Goal: Task Accomplishment & Management: Complete application form

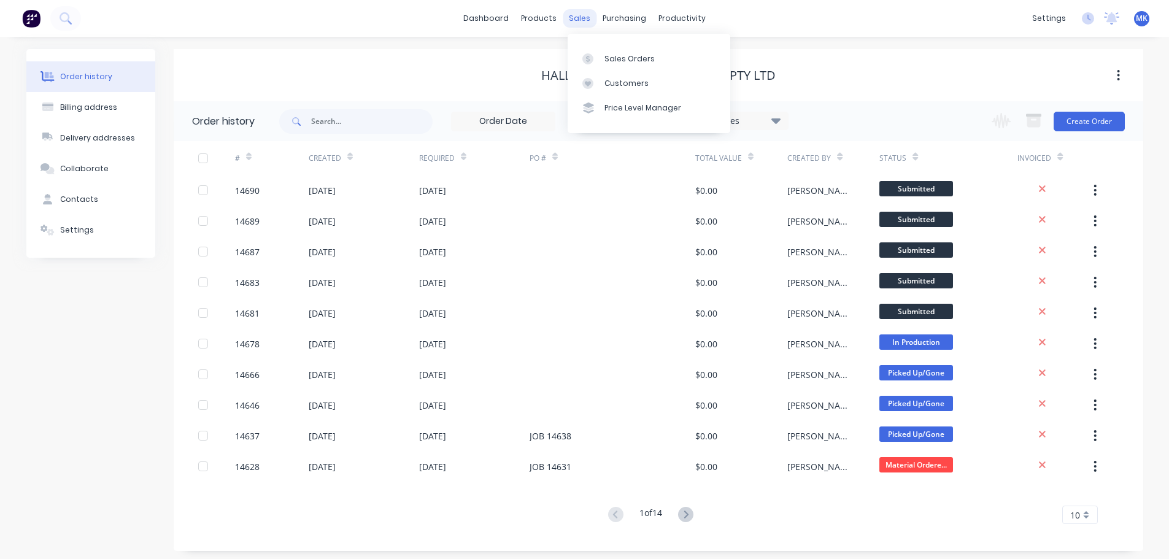
click at [582, 13] on div "sales" at bounding box center [580, 18] width 34 height 18
click at [614, 64] on link "Sales Orders" at bounding box center [649, 58] width 163 height 25
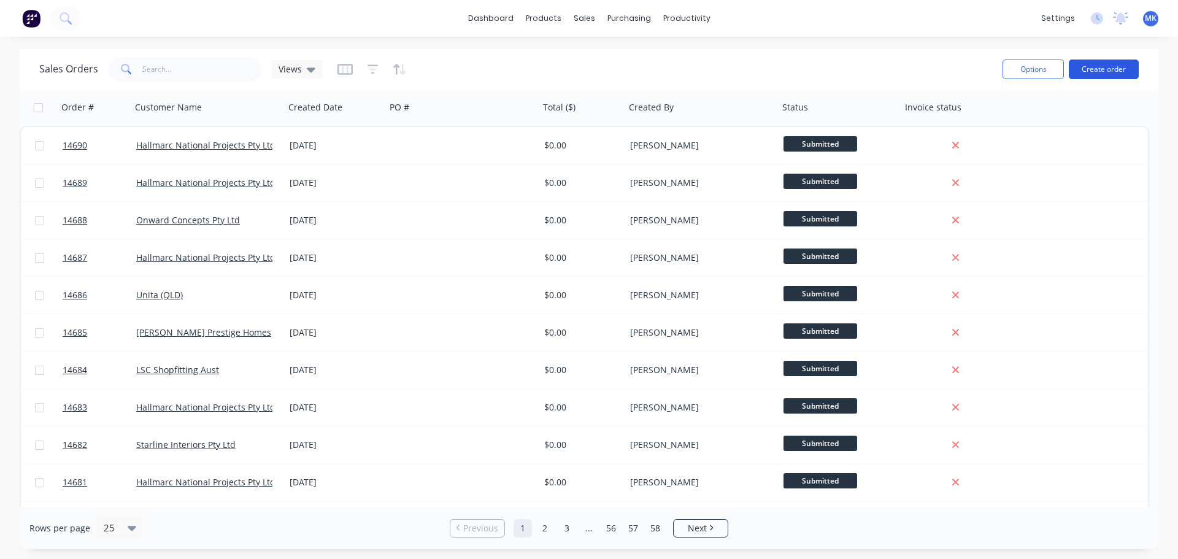
click at [1107, 67] on button "Create order" at bounding box center [1104, 70] width 70 height 20
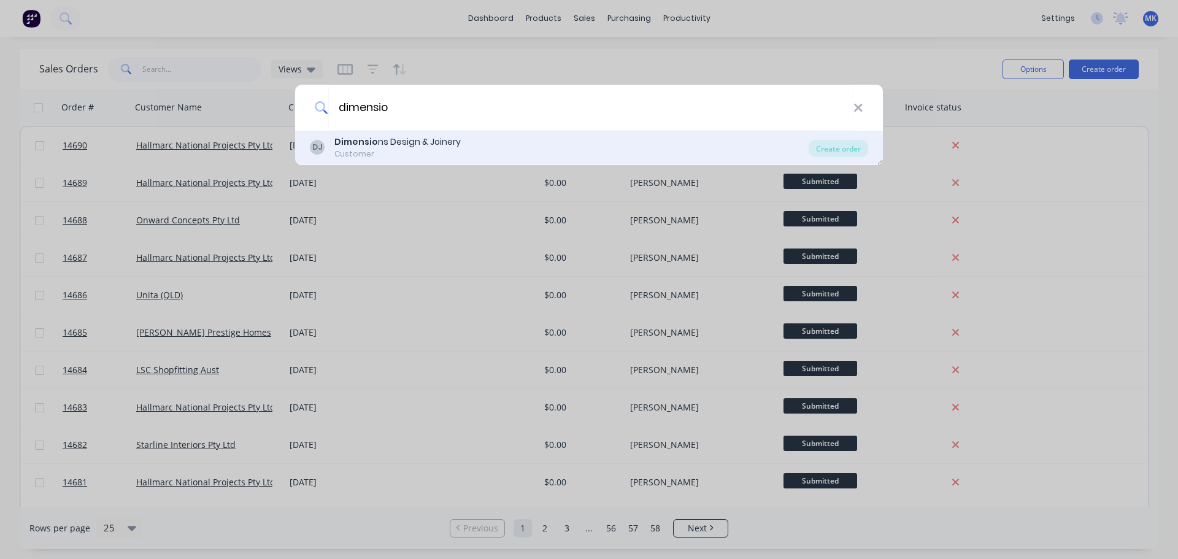
type input "dimensio"
click at [408, 147] on div "Dimensio ns Design & Joinery" at bounding box center [397, 142] width 126 height 13
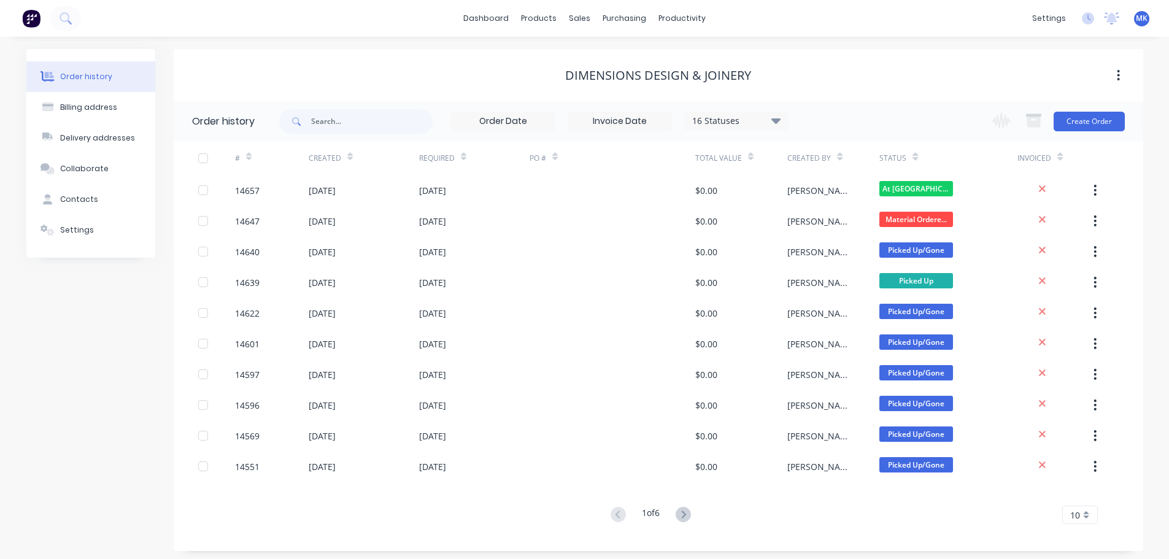
click at [1093, 107] on div "Change order status Submitted Material Ordered/[PERSON_NAME] In Production Cont…" at bounding box center [1054, 121] width 140 height 40
click at [1092, 115] on button "Create Order" at bounding box center [1089, 122] width 71 height 20
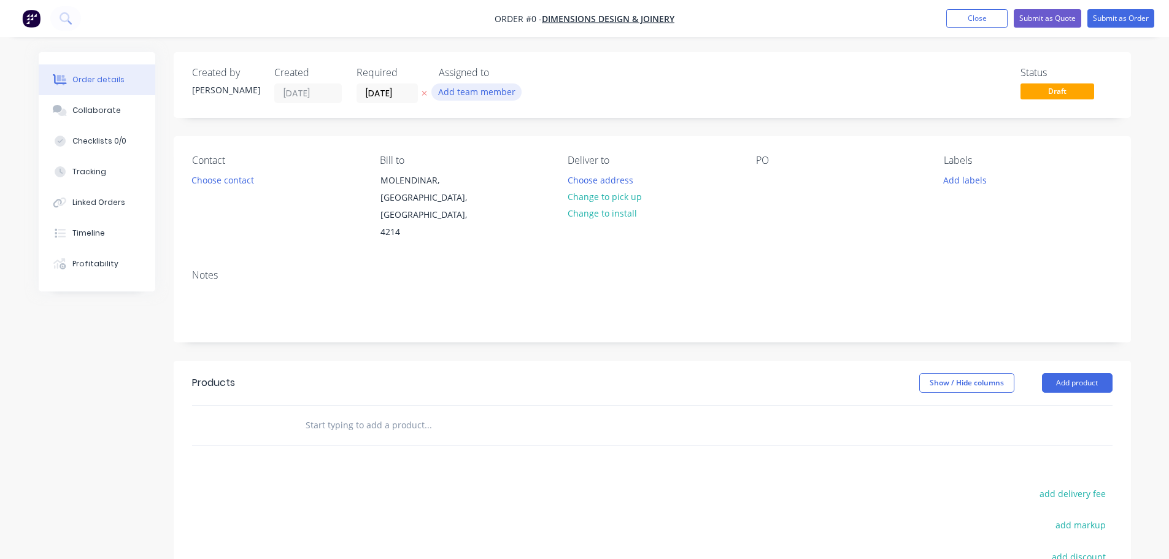
click at [501, 85] on button "Add team member" at bounding box center [476, 91] width 90 height 17
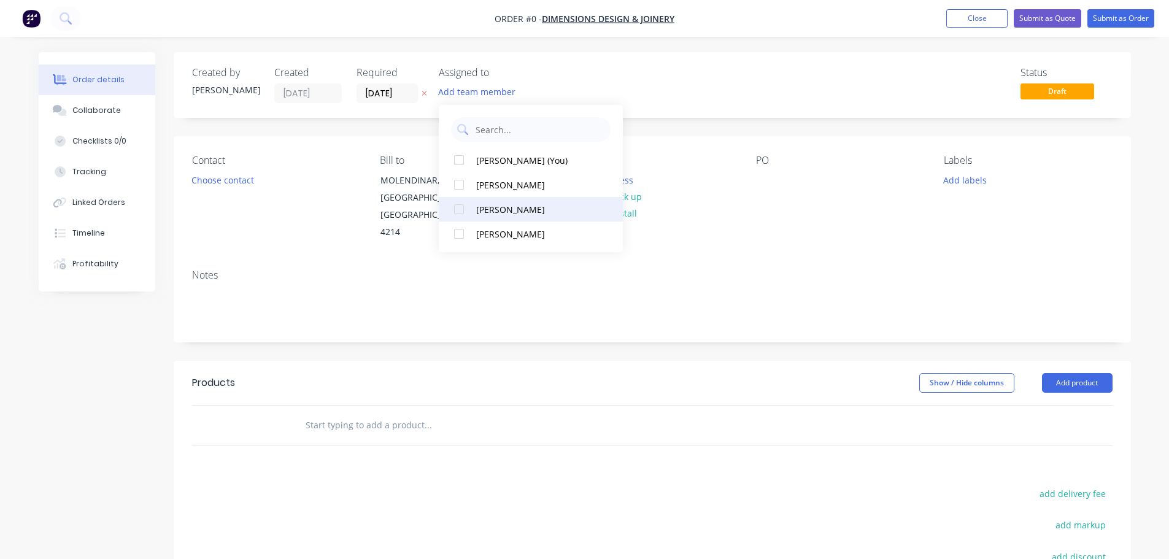
click at [494, 205] on div "[PERSON_NAME]" at bounding box center [537, 209] width 123 height 13
click at [246, 180] on div "Order details Collaborate Checklists 0/0 Tracking Linked Orders Timeline Profit…" at bounding box center [584, 405] width 1117 height 707
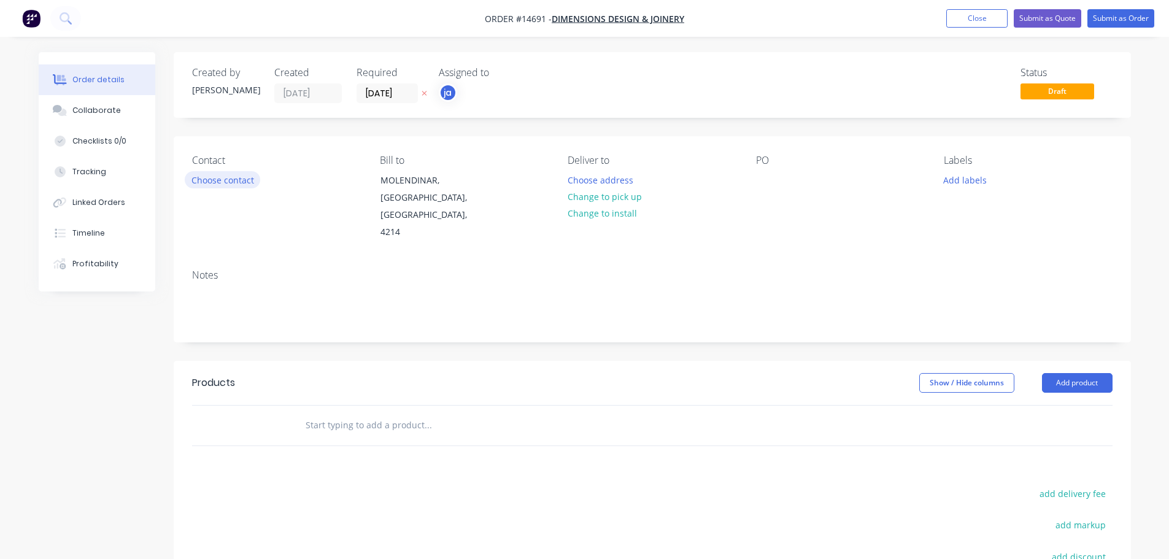
click at [238, 179] on button "Choose contact" at bounding box center [222, 179] width 75 height 17
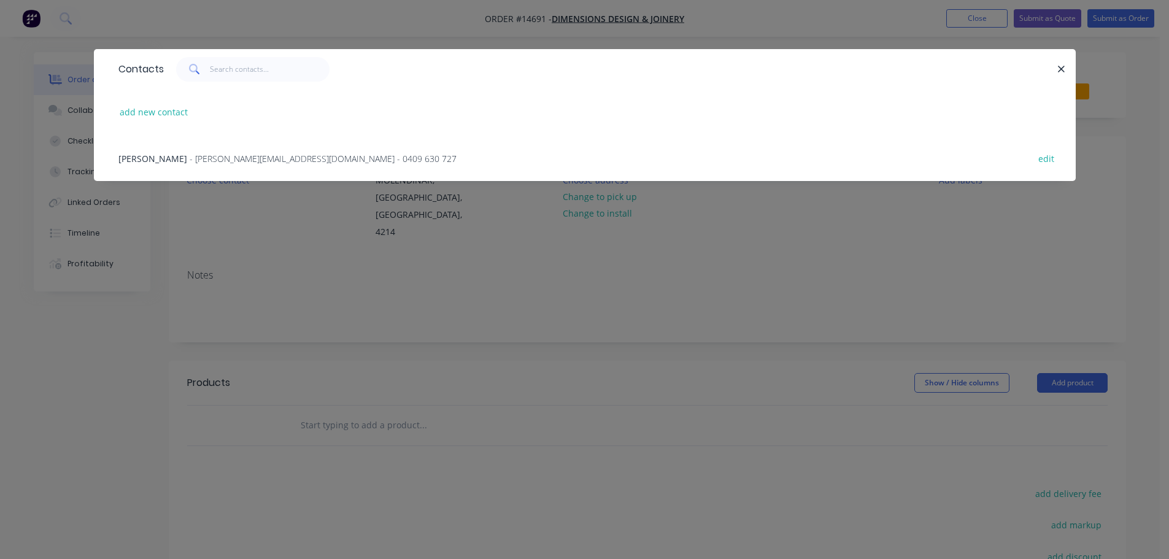
click at [234, 162] on span "- [PERSON_NAME][EMAIL_ADDRESS][DOMAIN_NAME] - 0409 630 727" at bounding box center [323, 159] width 267 height 12
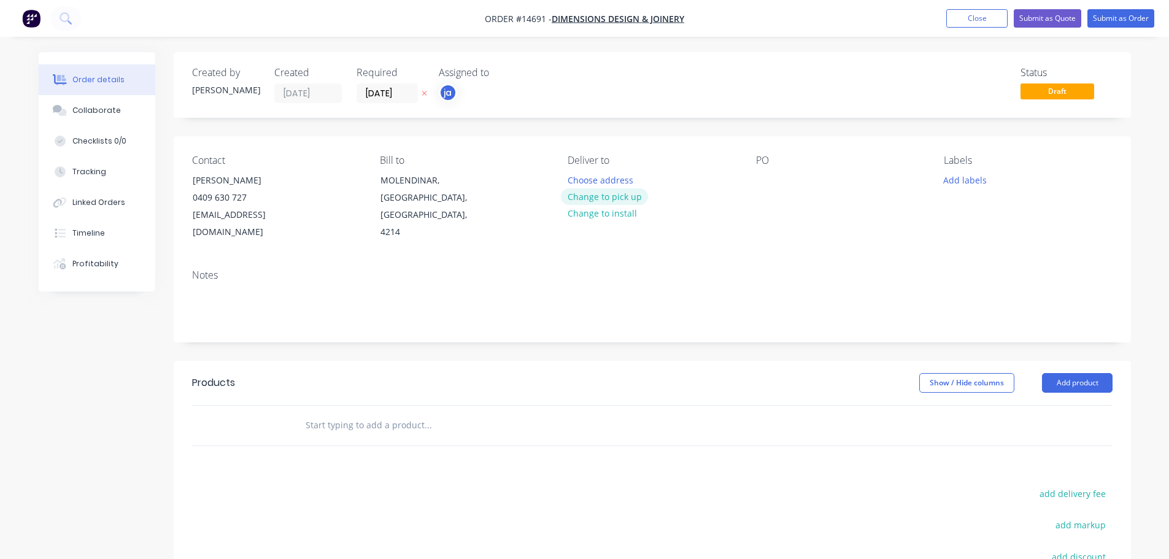
click at [613, 192] on button "Change to pick up" at bounding box center [604, 196] width 87 height 17
click at [954, 182] on button "Add labels" at bounding box center [965, 179] width 56 height 17
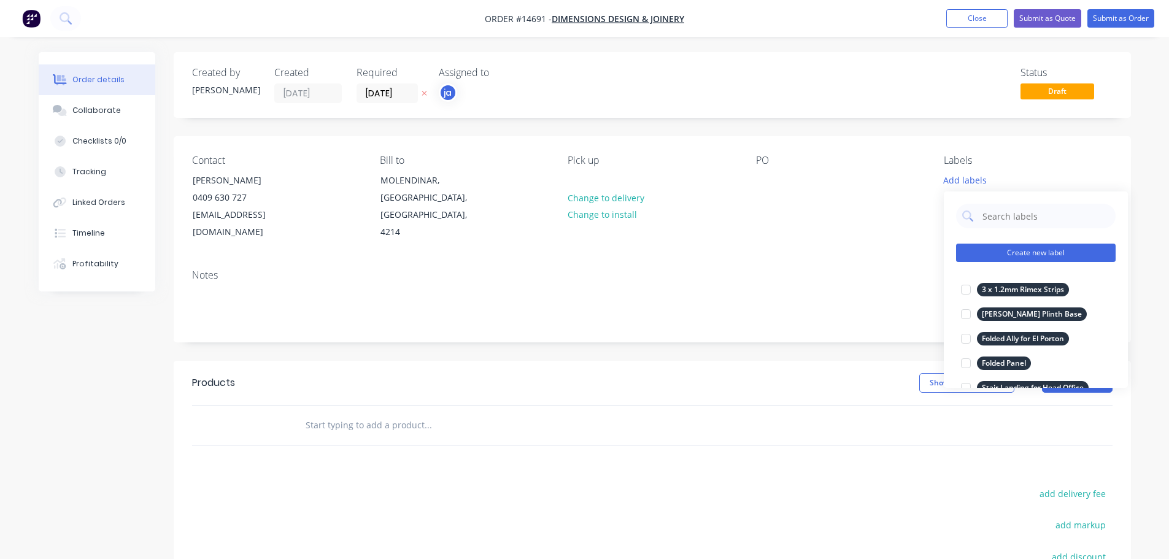
click at [1026, 253] on button "Create new label" at bounding box center [1036, 253] width 160 height 18
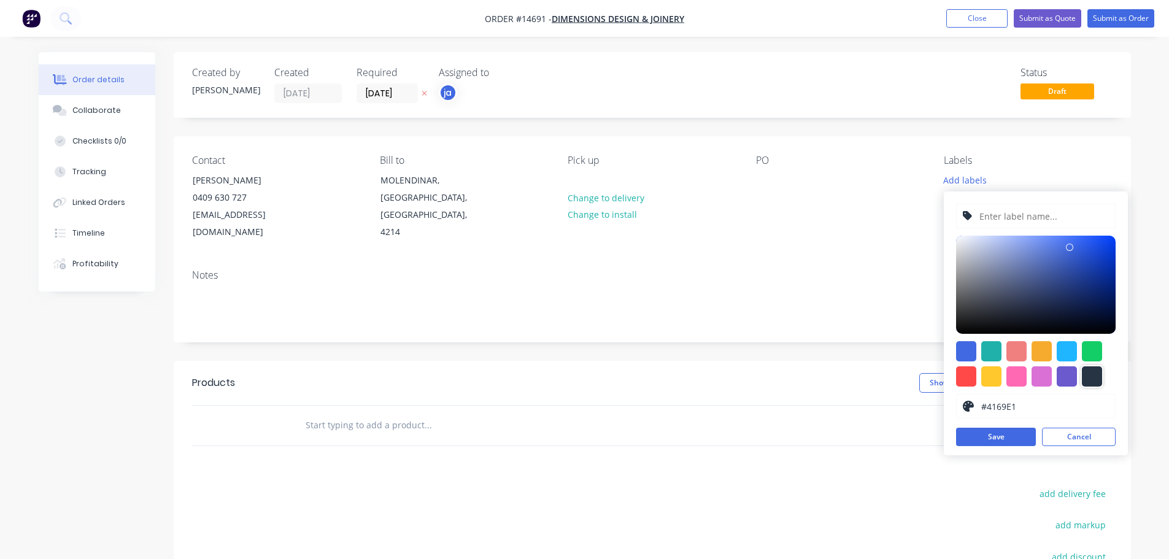
click at [1091, 374] on div at bounding box center [1092, 376] width 20 height 20
type input "#273444"
click at [1028, 211] on input "text" at bounding box center [1043, 215] width 131 height 23
paste input "104 x Bowling Ball Pipe"
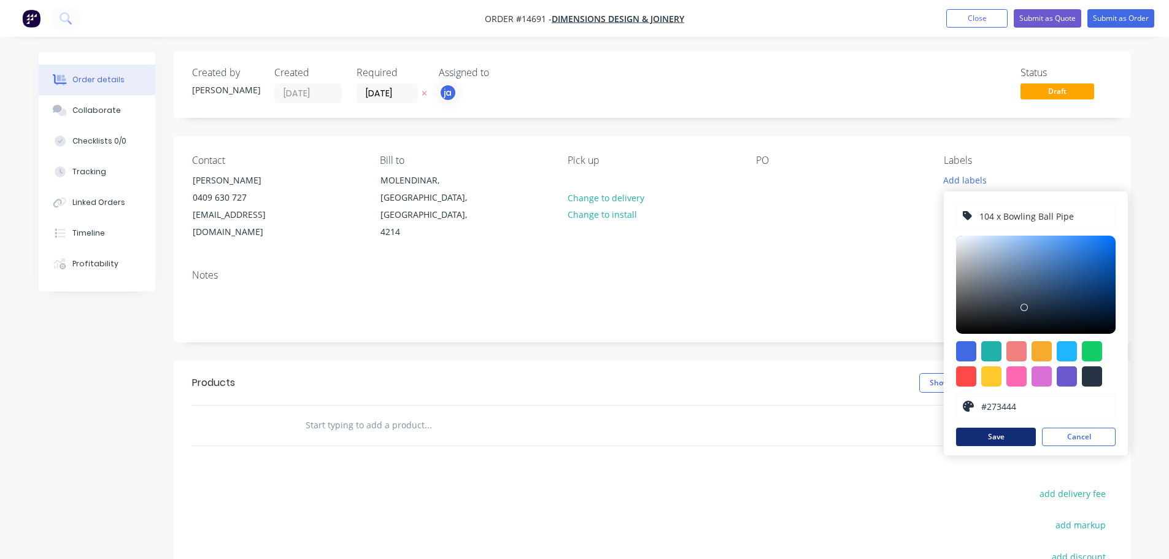
type input "104 x Bowling Ball Pipe"
click at [986, 441] on button "Save" at bounding box center [996, 437] width 80 height 18
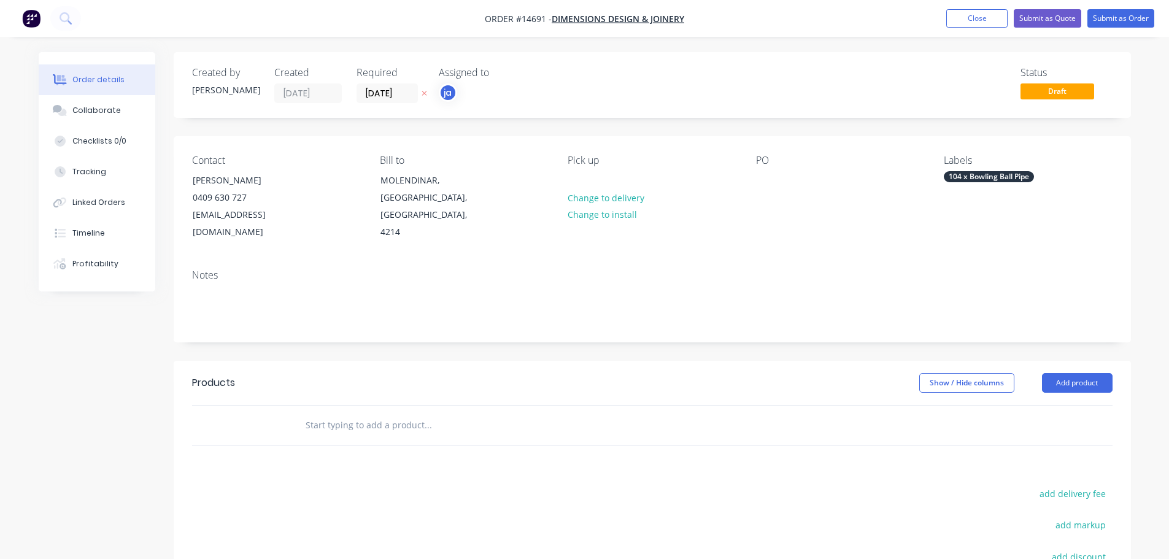
click at [385, 413] on input "text" at bounding box center [427, 425] width 245 height 25
paste input "104 x Bowling Ball Pipe"
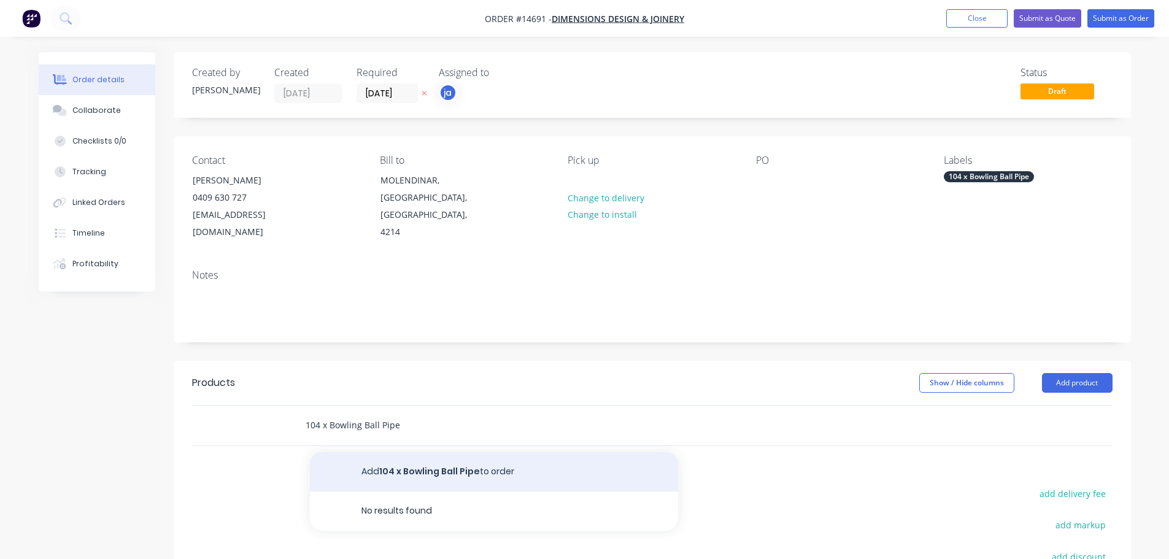
type input "104 x Bowling Ball Pipe"
click at [470, 457] on button "Add 104 x Bowling Ball Pipe to order" at bounding box center [494, 471] width 368 height 39
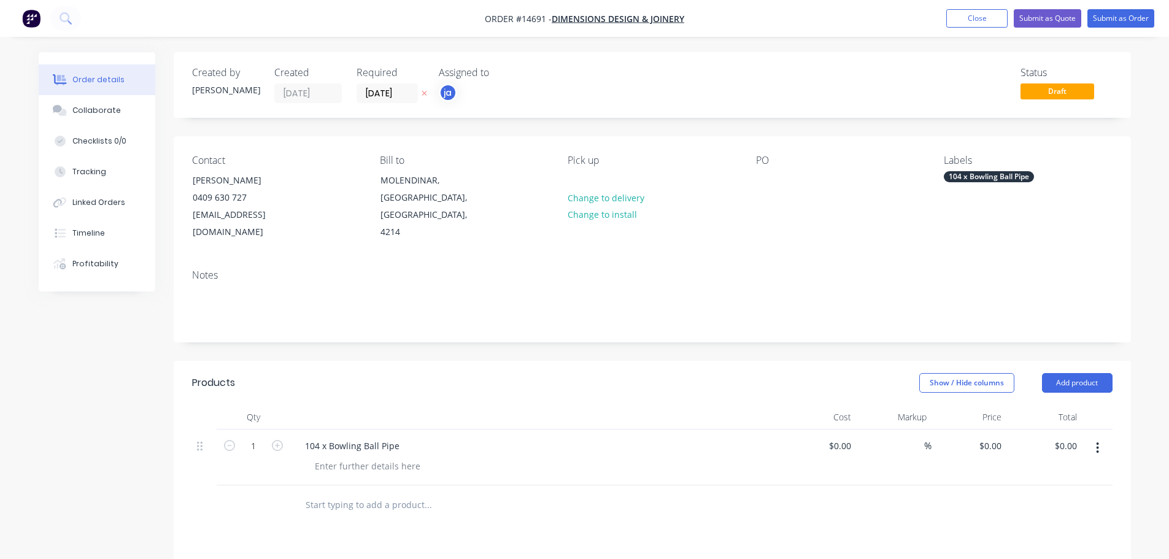
click at [1002, 178] on div "104 x Bowling Ball Pipe" at bounding box center [989, 176] width 90 height 11
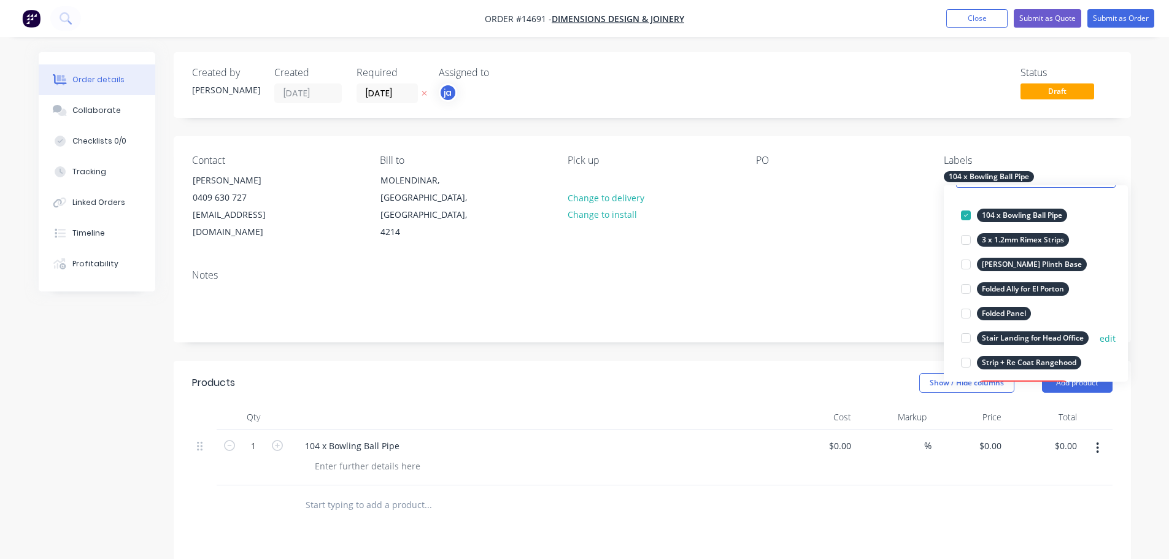
scroll to position [184, 0]
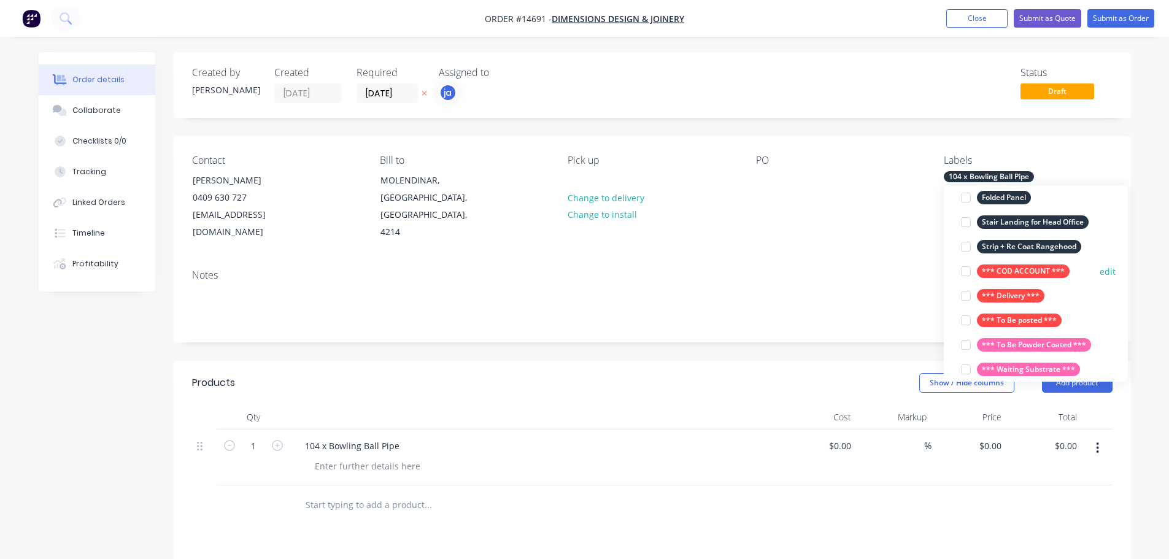
click at [1027, 276] on div "*** COD ACCOUNT ***" at bounding box center [1023, 272] width 93 height 14
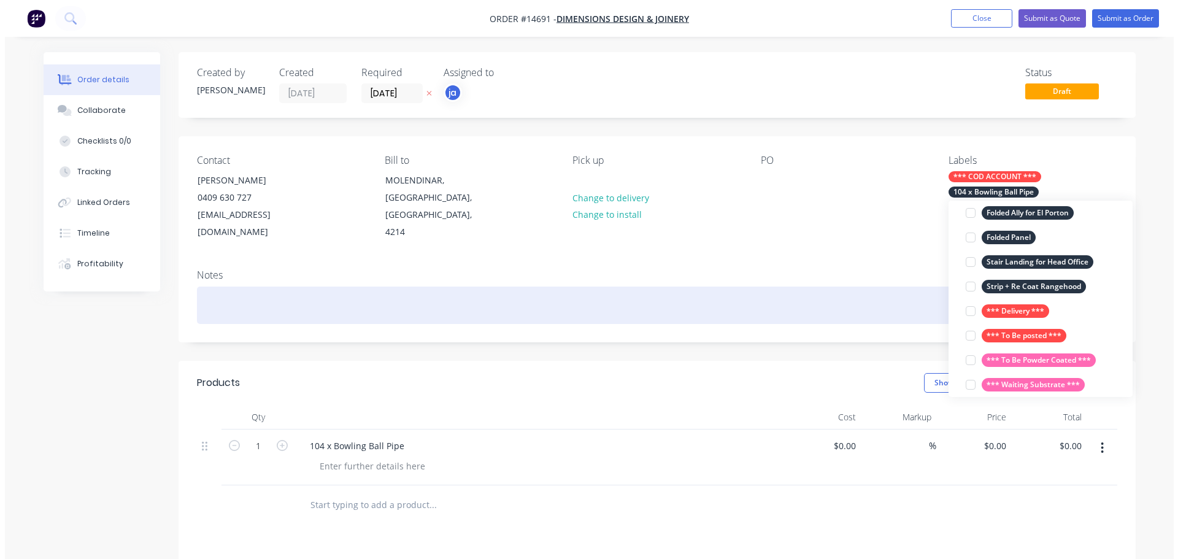
scroll to position [12, 0]
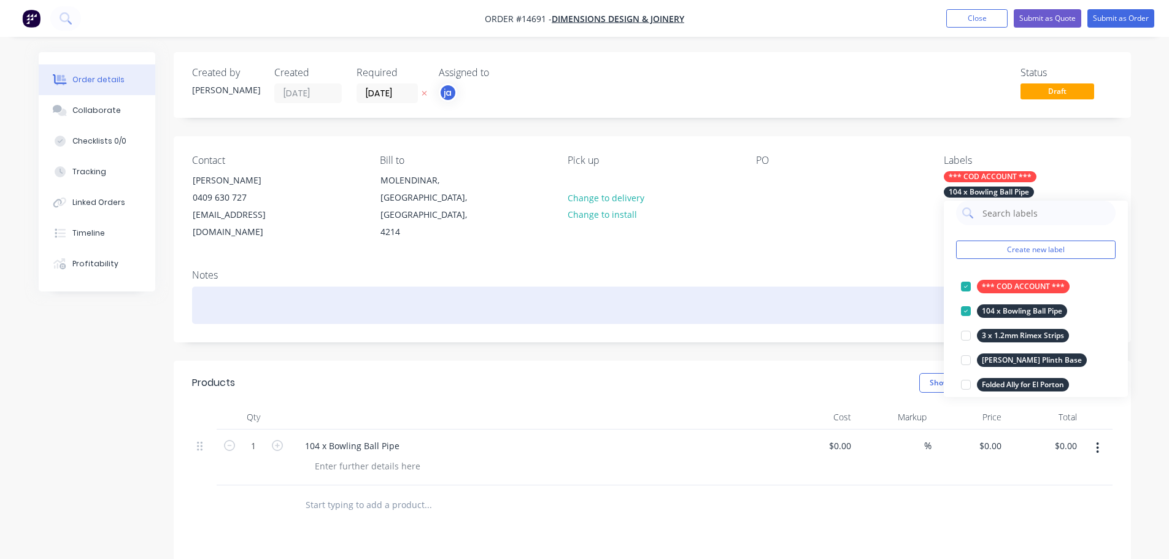
click at [803, 293] on div at bounding box center [652, 305] width 921 height 37
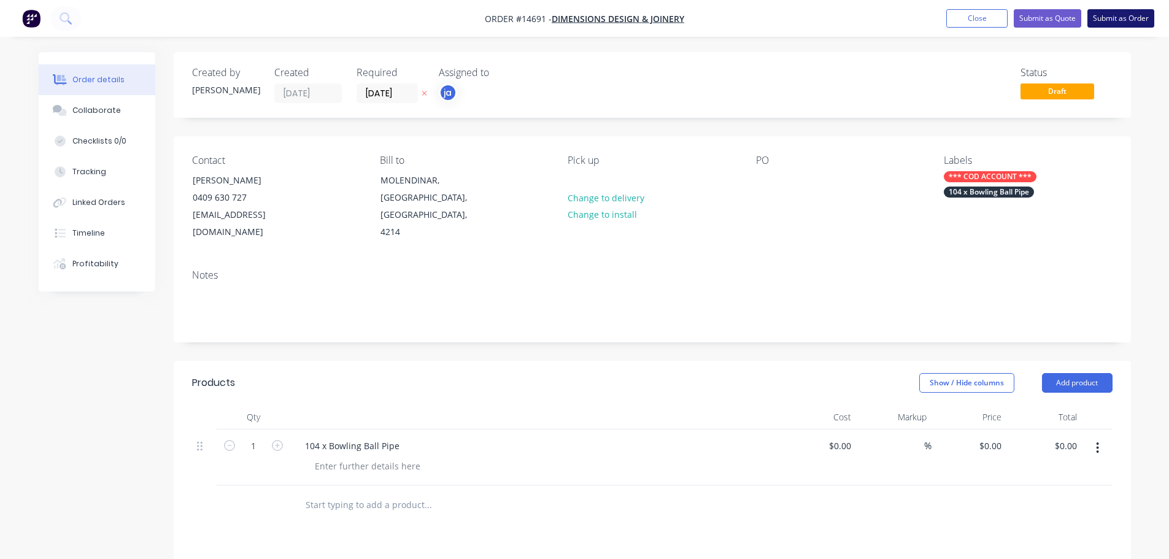
click at [1135, 13] on button "Submit as Order" at bounding box center [1121, 18] width 67 height 18
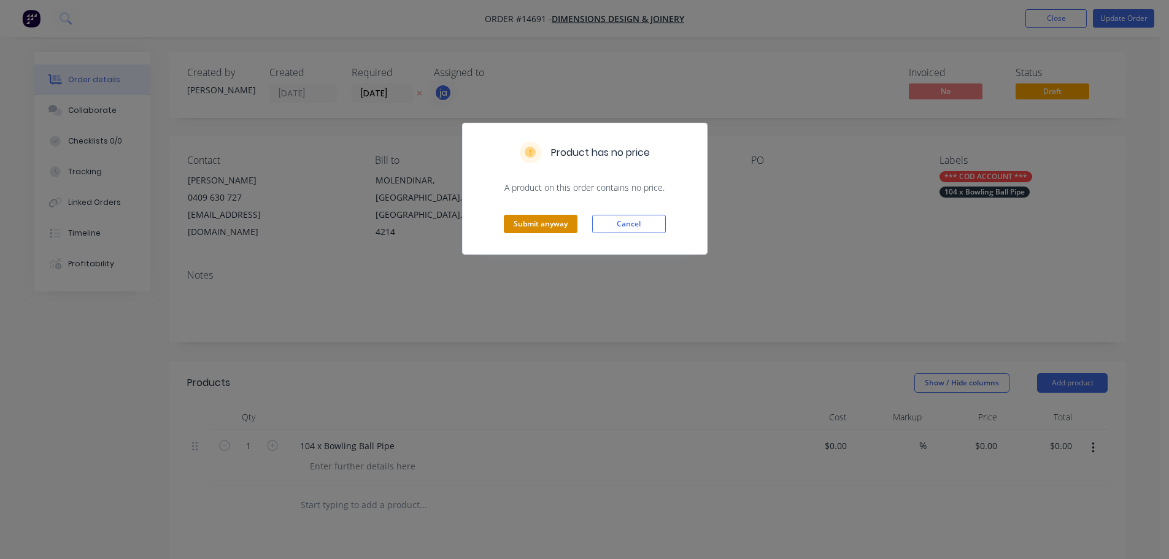
click at [543, 215] on button "Submit anyway" at bounding box center [541, 224] width 74 height 18
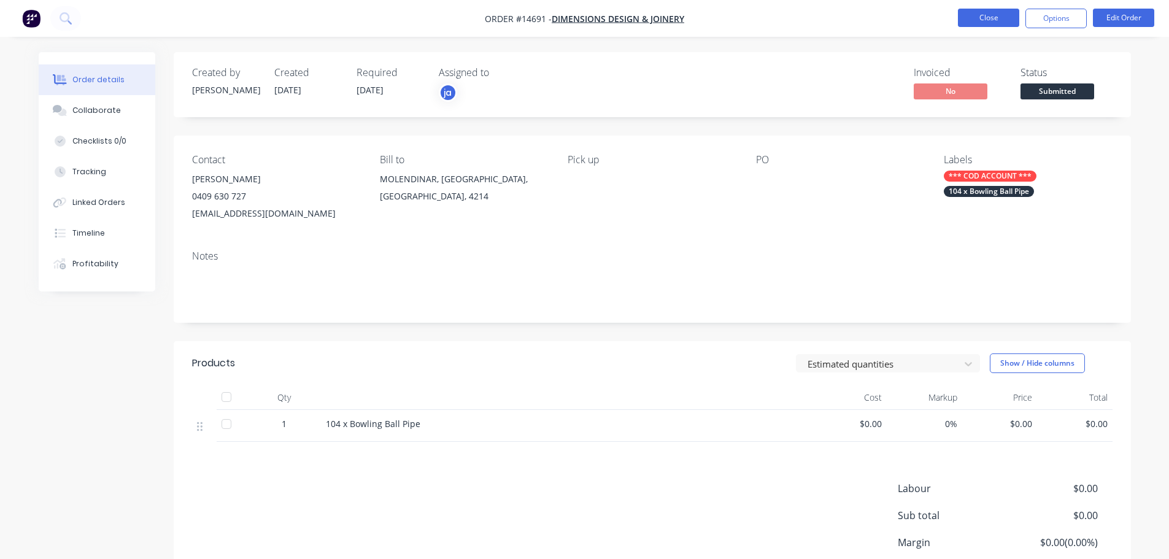
click at [994, 24] on button "Close" at bounding box center [988, 18] width 61 height 18
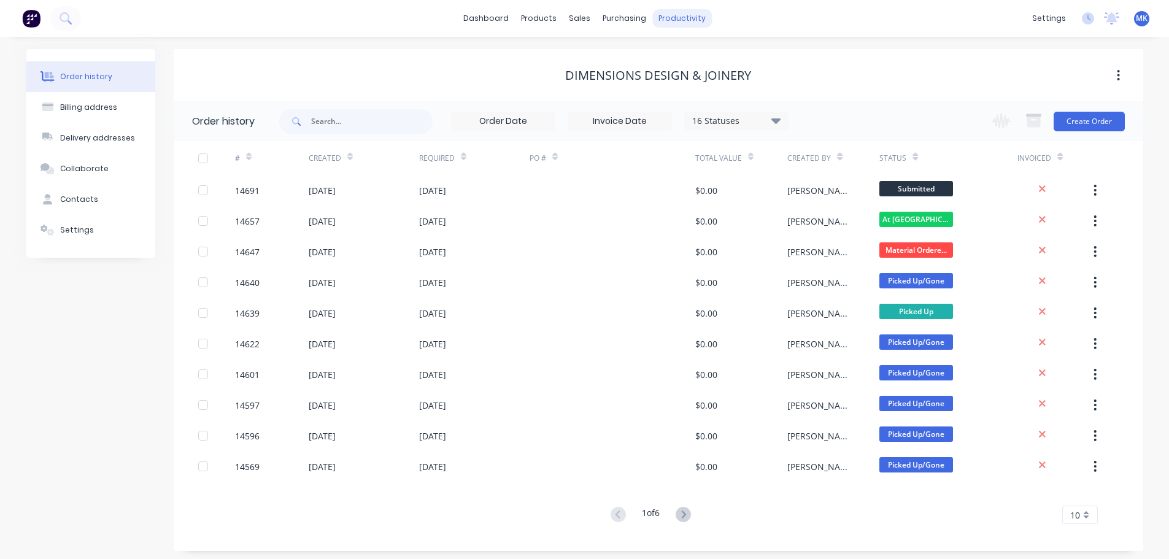
click at [674, 21] on div "productivity" at bounding box center [682, 18] width 60 height 18
click at [684, 41] on div "Workflow Planner Delivery Scheduling Timesheets" at bounding box center [730, 96] width 163 height 124
click at [684, 48] on link "Workflow" at bounding box center [730, 58] width 163 height 25
